Goal: Information Seeking & Learning: Learn about a topic

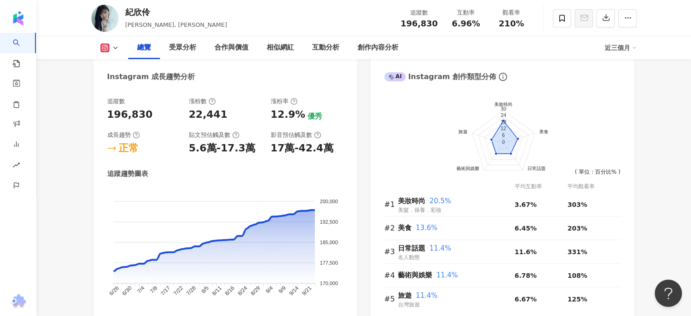
scroll to position [518, 0]
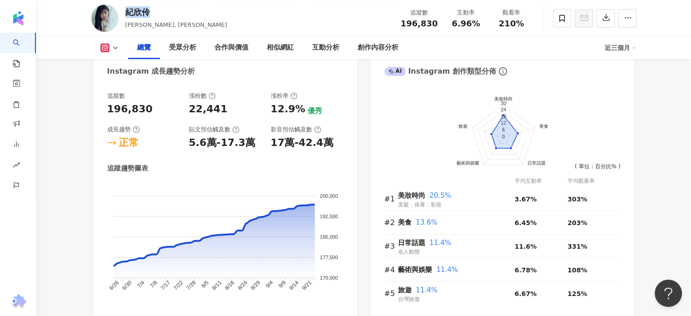
click at [123, 13] on div "紀欣伶 Cindy, 紀欣伶Cindy 追蹤數 196,830 互動率 6.96% 觀看率 210%" at bounding box center [363, 18] width 581 height 36
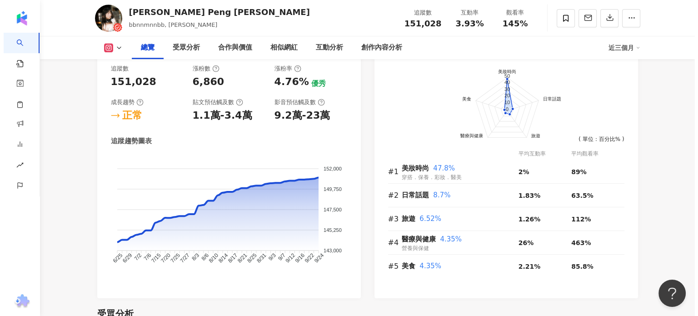
scroll to position [516, 0]
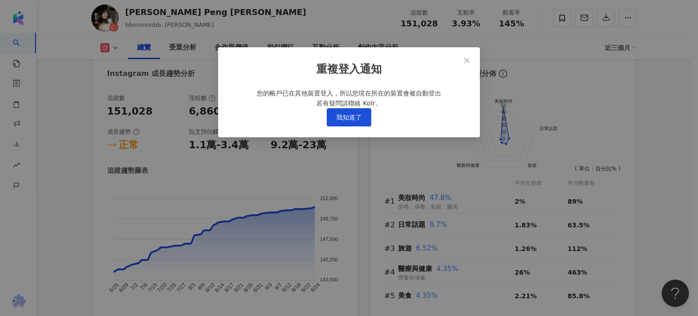
drag, startPoint x: 350, startPoint y: 125, endPoint x: 418, endPoint y: 4, distance: 138.5
click at [350, 121] on span "我知道了" at bounding box center [348, 117] width 25 height 7
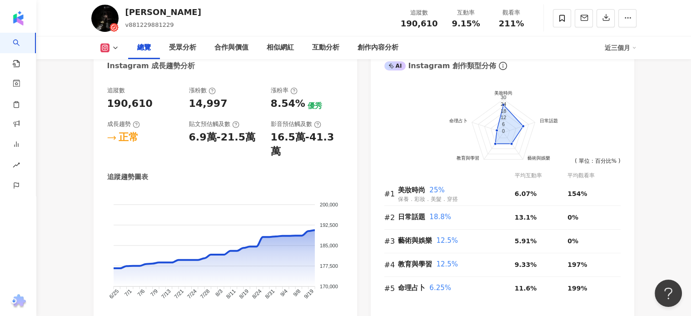
scroll to position [482, 0]
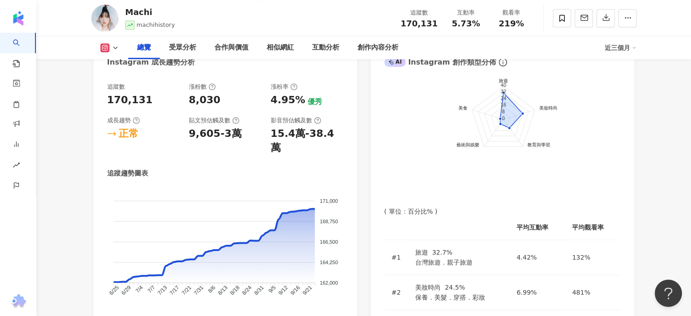
scroll to position [509, 0]
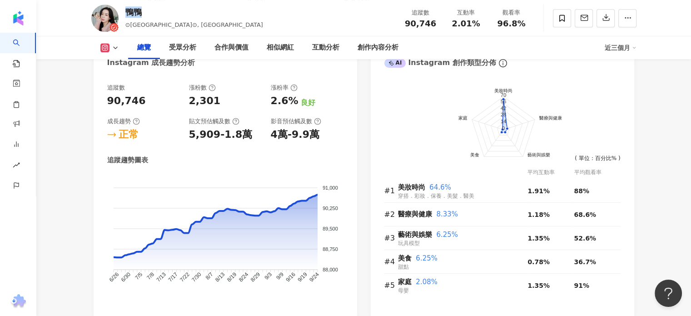
drag, startPoint x: 130, startPoint y: 11, endPoint x: 125, endPoint y: 11, distance: 5.5
click at [125, 11] on div "鴨鴨" at bounding box center [194, 11] width 138 height 11
